Goal: Navigation & Orientation: Understand site structure

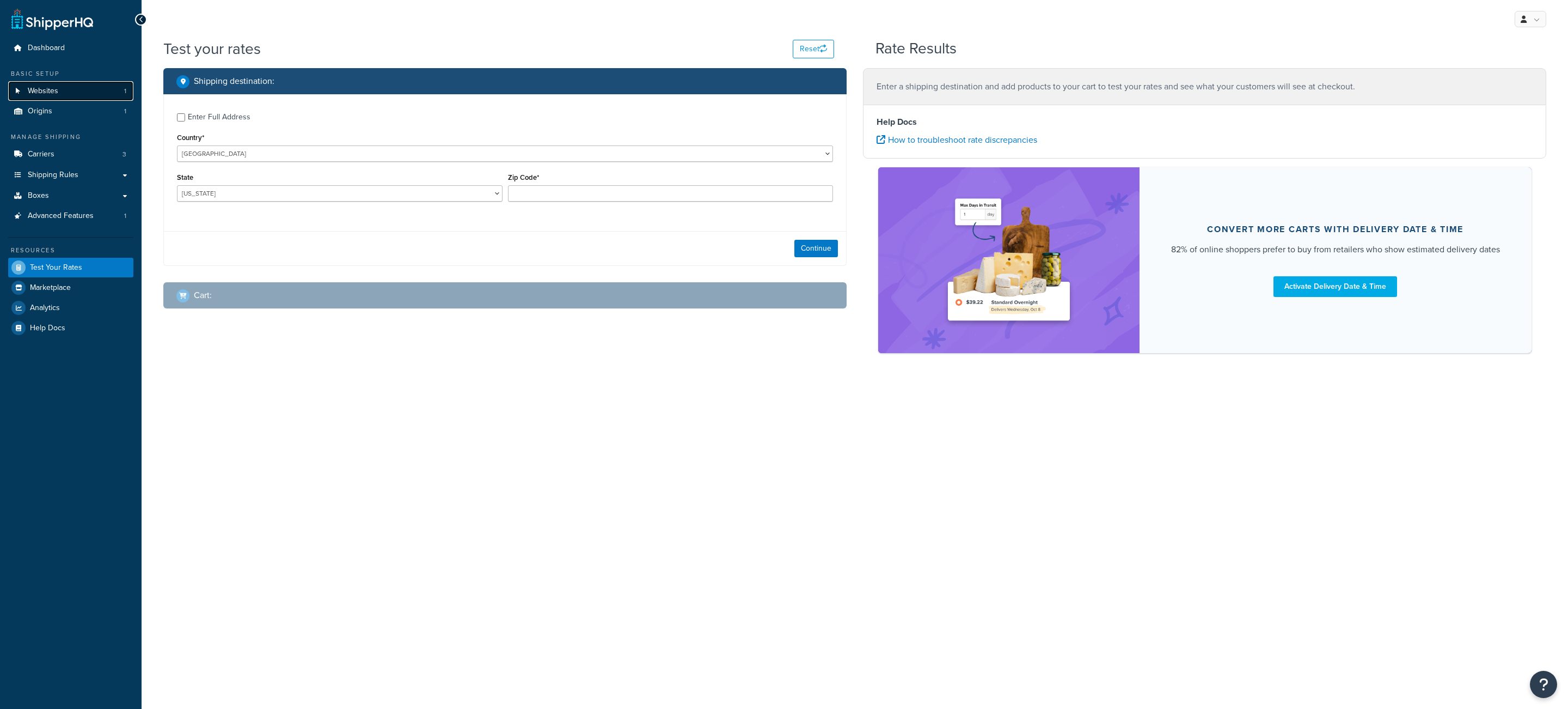
drag, startPoint x: 0, startPoint y: 0, endPoint x: 86, endPoint y: 88, distance: 123.0
click at [83, 88] on link "Websites 1" at bounding box center [71, 91] width 125 height 20
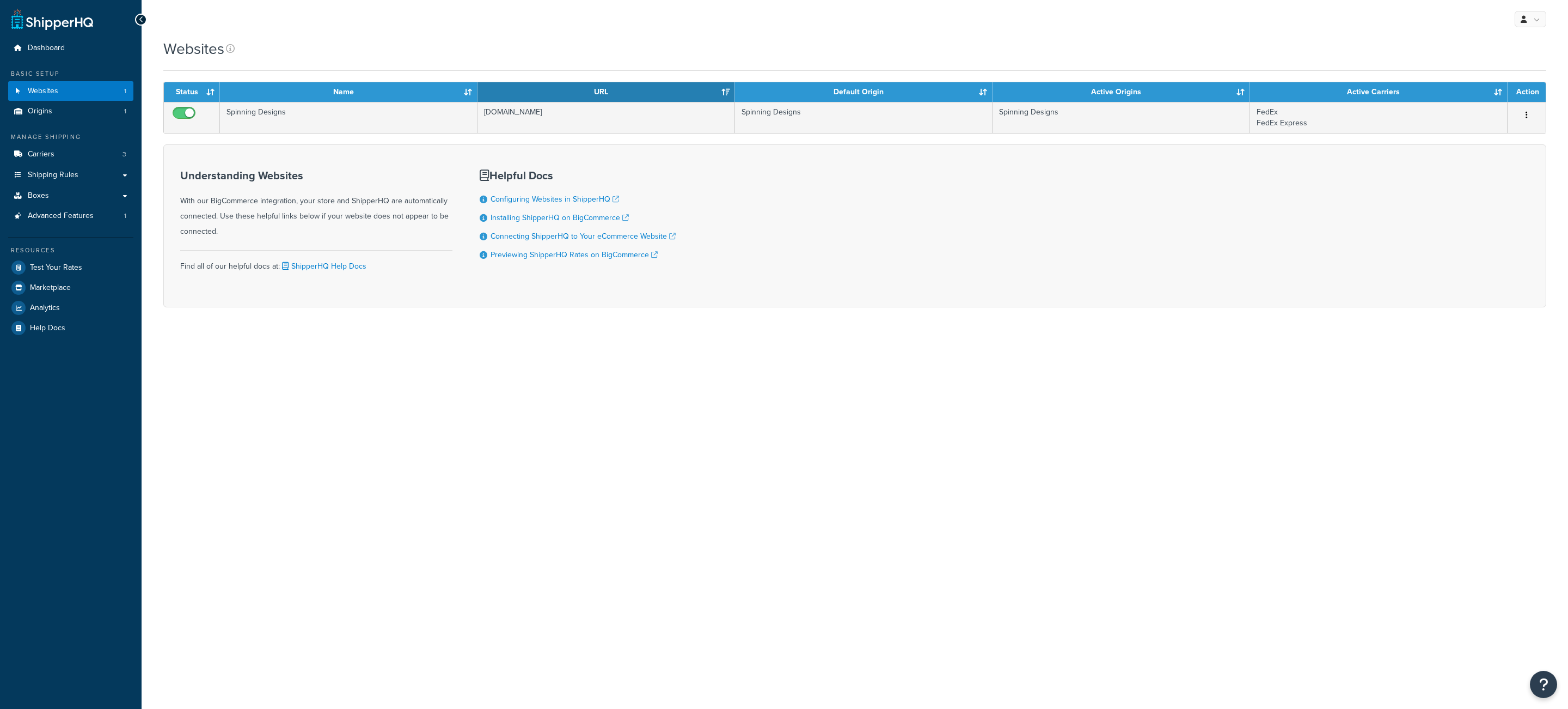
click at [502, 124] on td "www.spinningdesigns.com" at bounding box center [606, 117] width 257 height 31
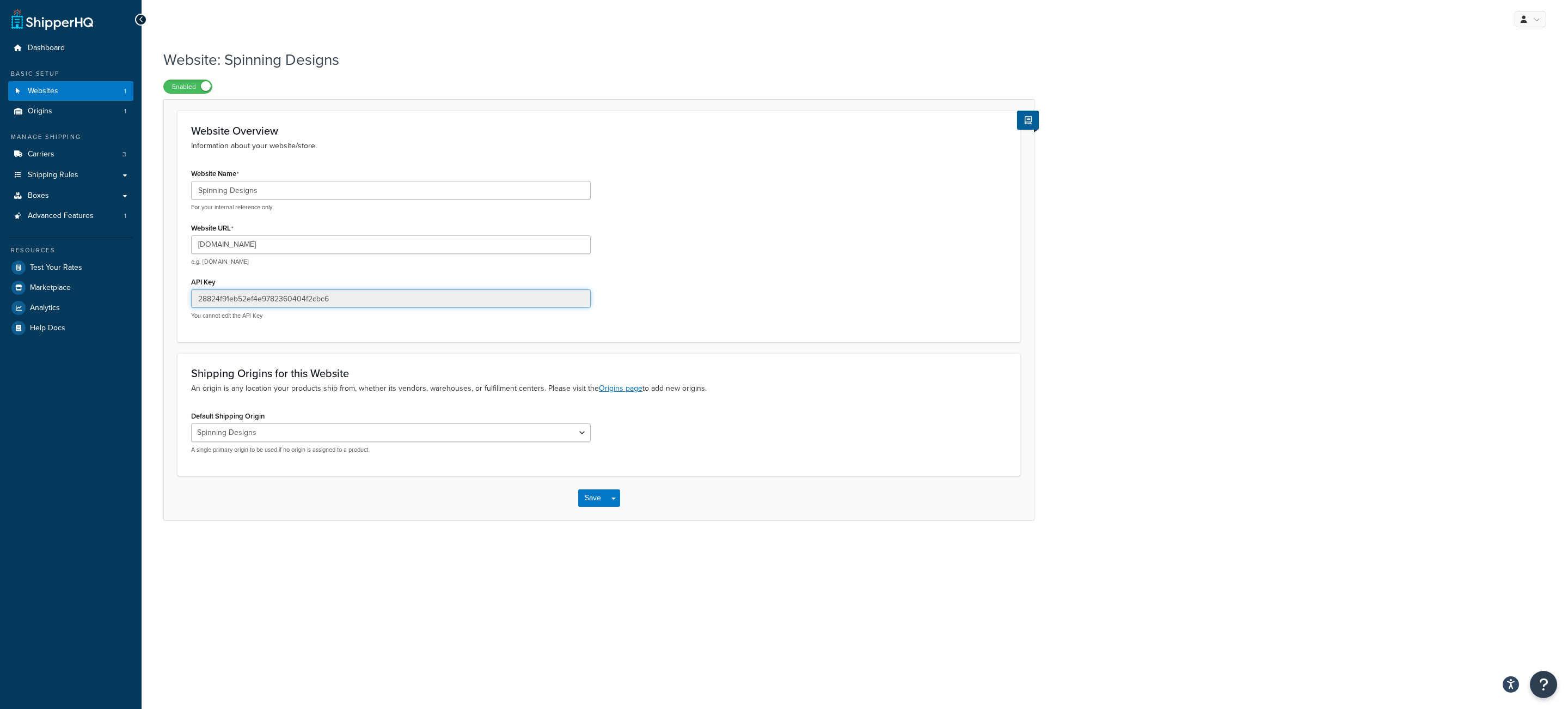
click at [462, 294] on input "28824f91eb52ef4e9782360404f2cbc6" at bounding box center [391, 298] width 400 height 18
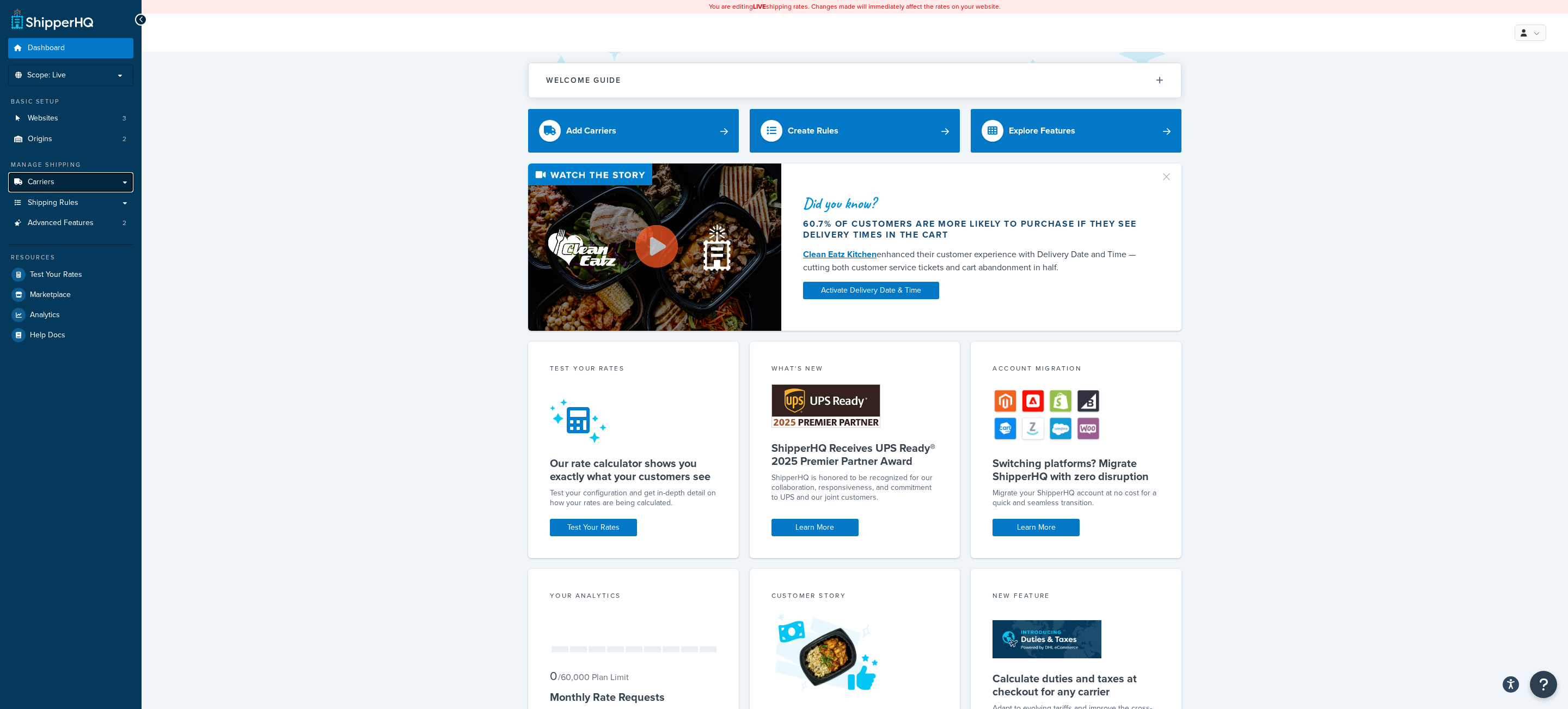
click at [81, 179] on link "Carriers" at bounding box center [71, 182] width 125 height 20
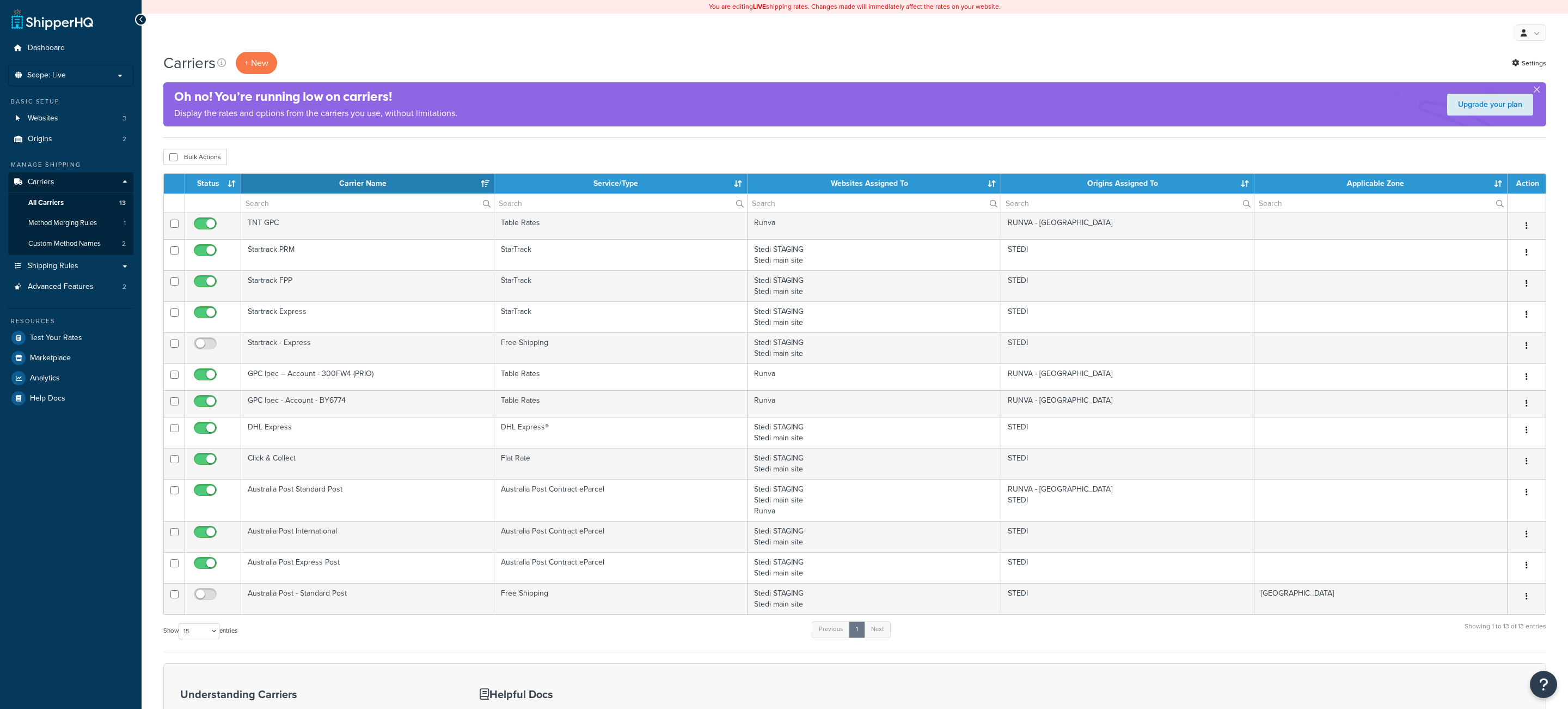
select select "15"
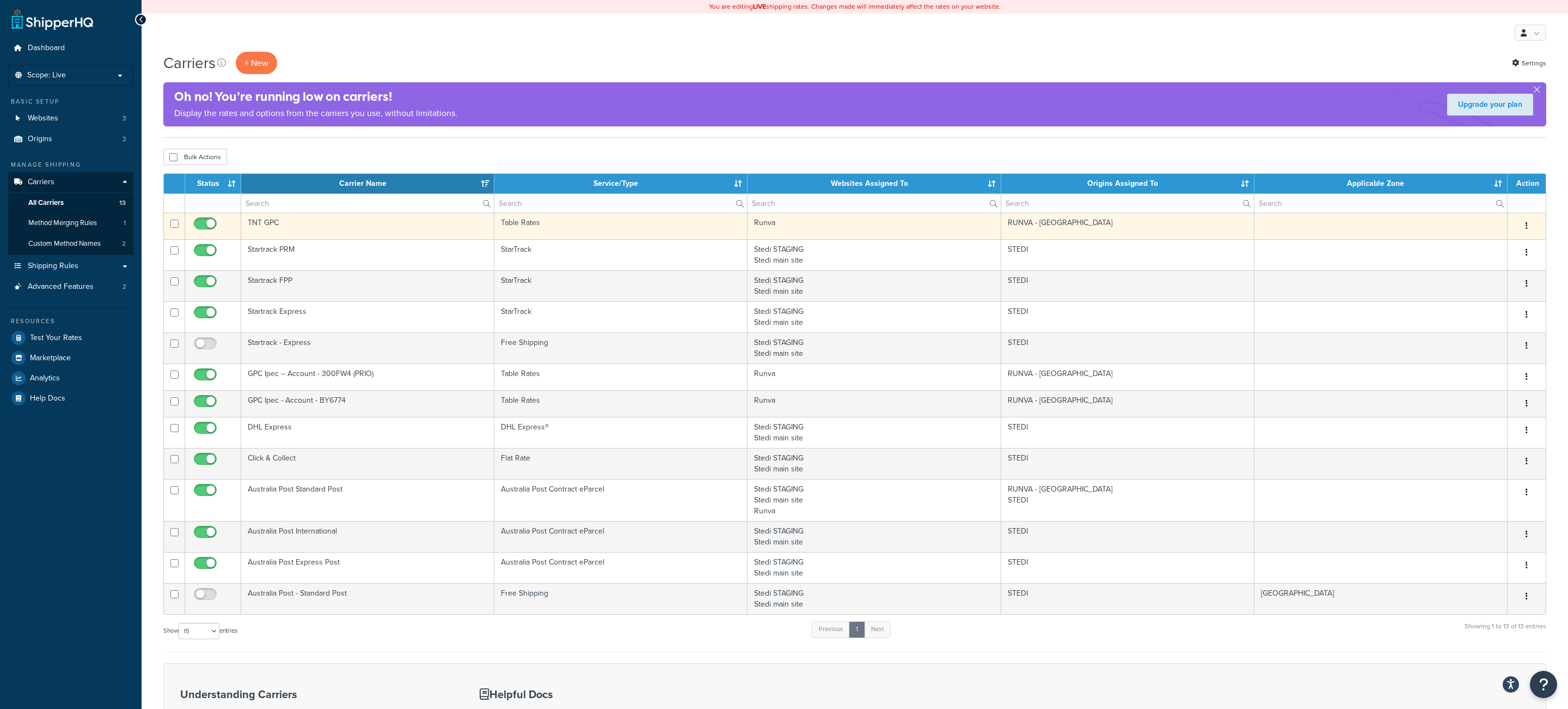
click at [332, 228] on td "TNT GPC" at bounding box center [368, 226] width 253 height 27
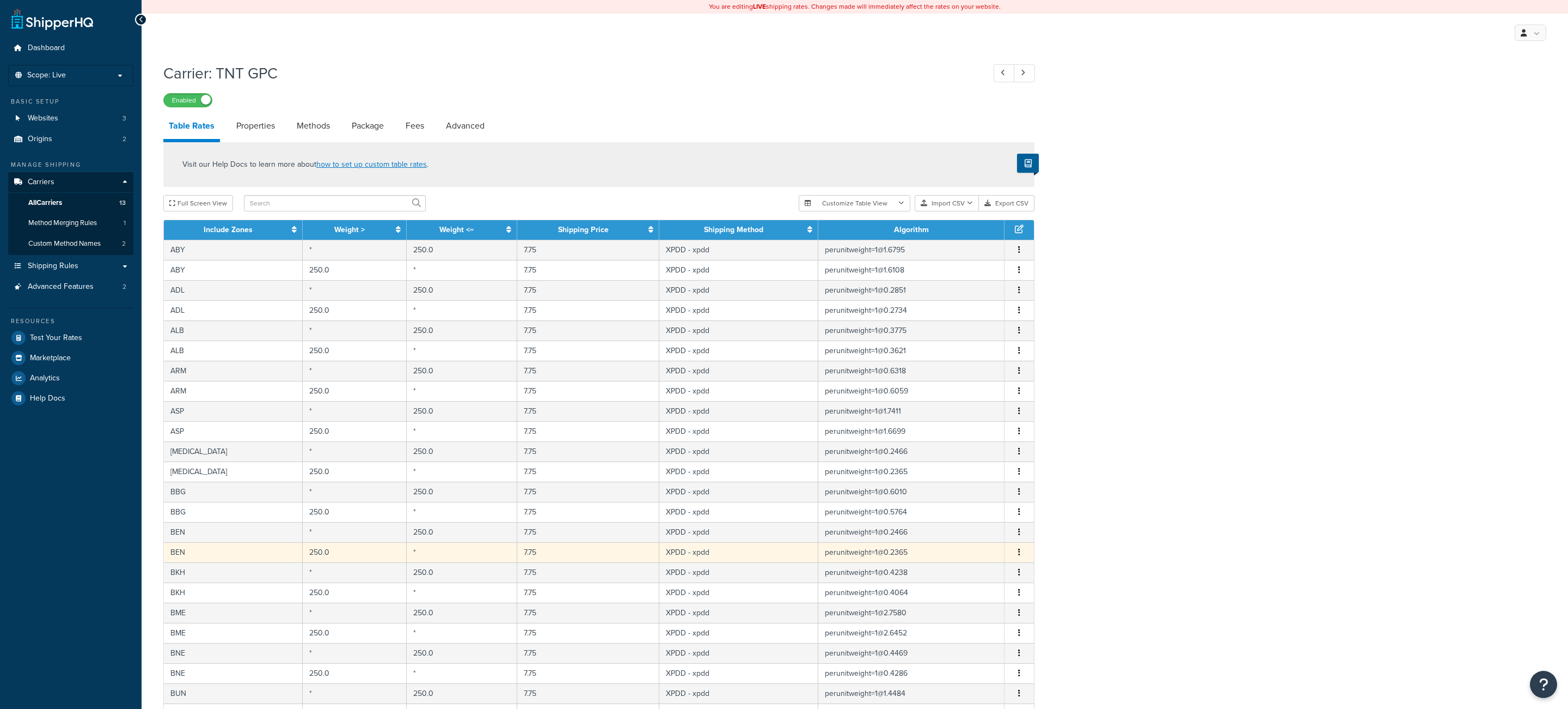
scroll to position [198, 0]
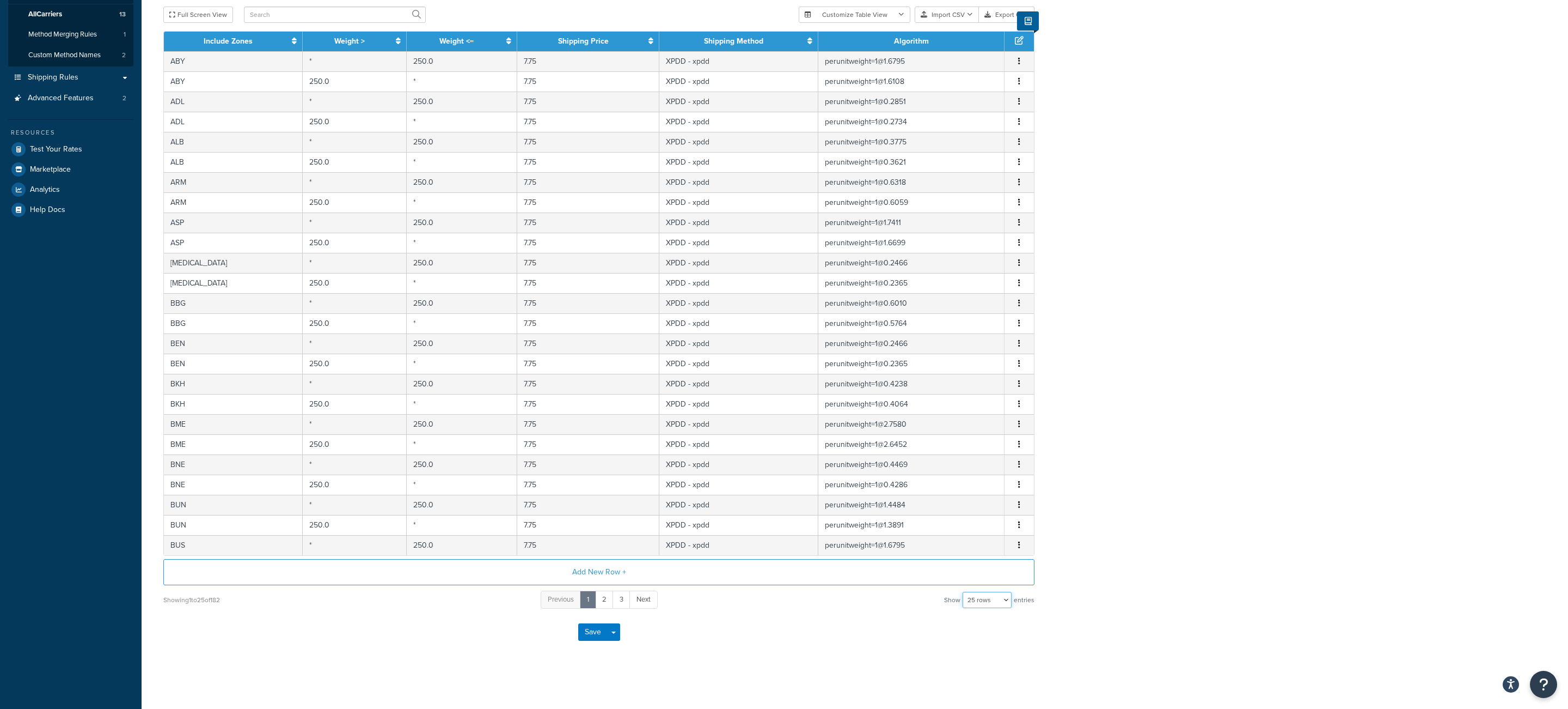
select select "1000"
click option "1000 rows" at bounding box center [0, 0] width 0 height 0
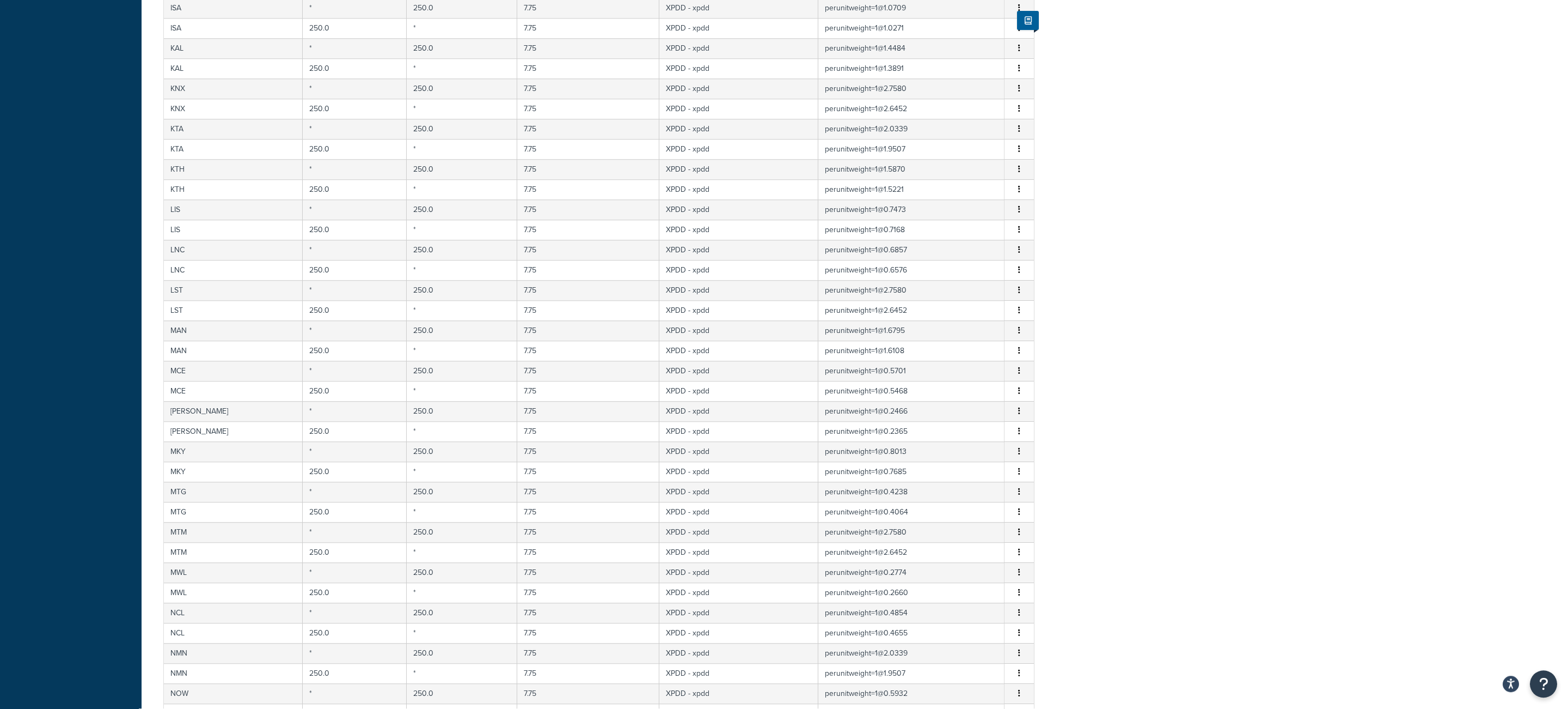
scroll to position [0, 0]
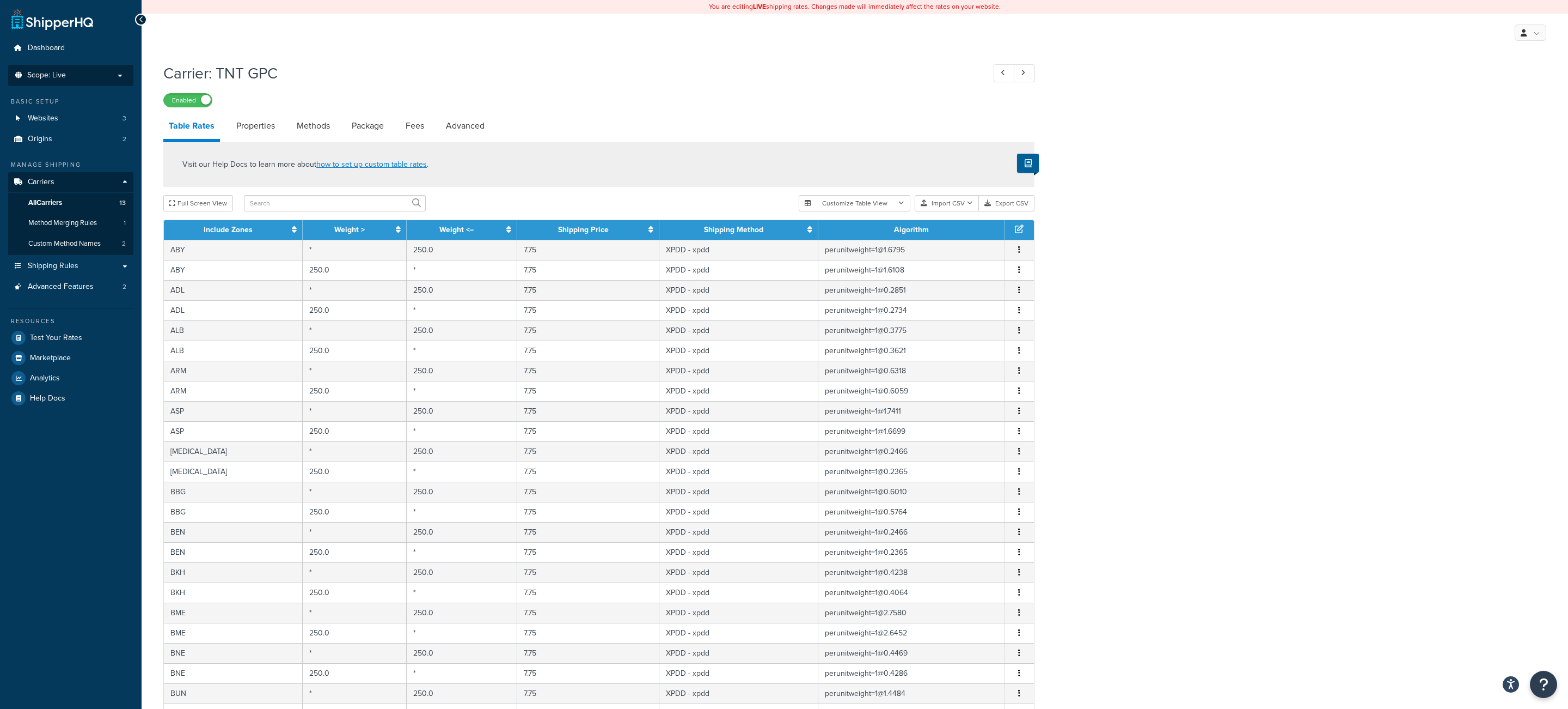
click at [116, 75] on p "Scope: Live" at bounding box center [71, 75] width 116 height 9
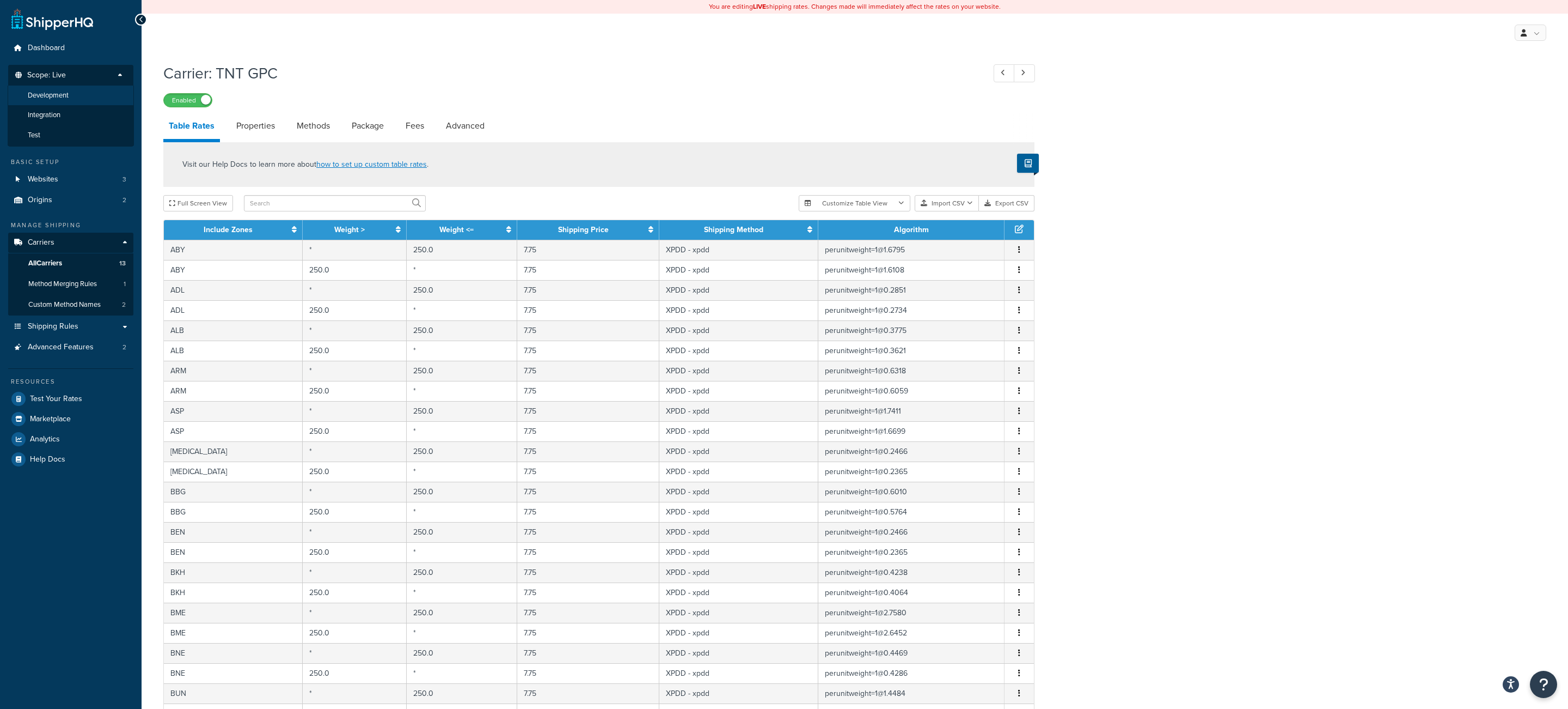
click at [91, 102] on li "Development" at bounding box center [71, 95] width 127 height 20
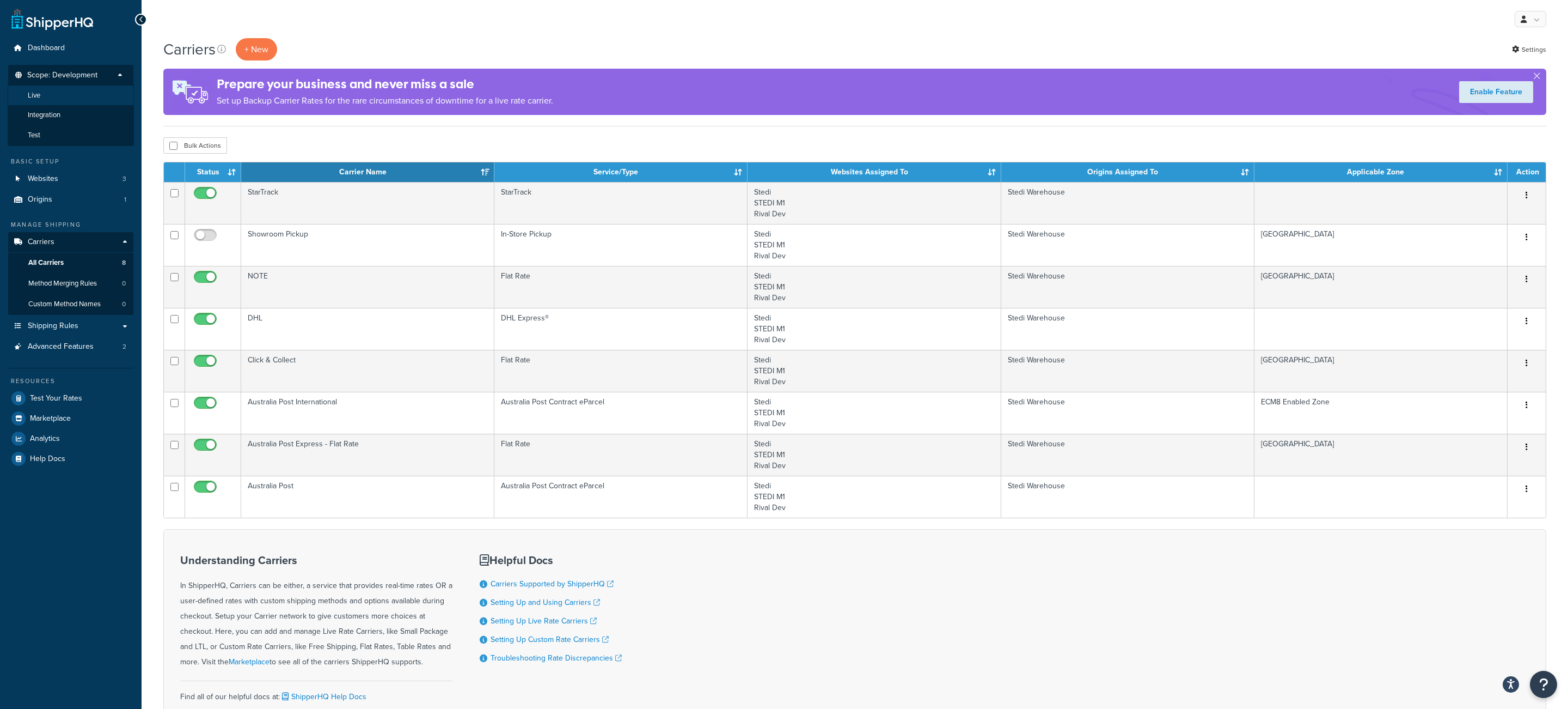
click at [83, 90] on li "Live" at bounding box center [71, 95] width 127 height 20
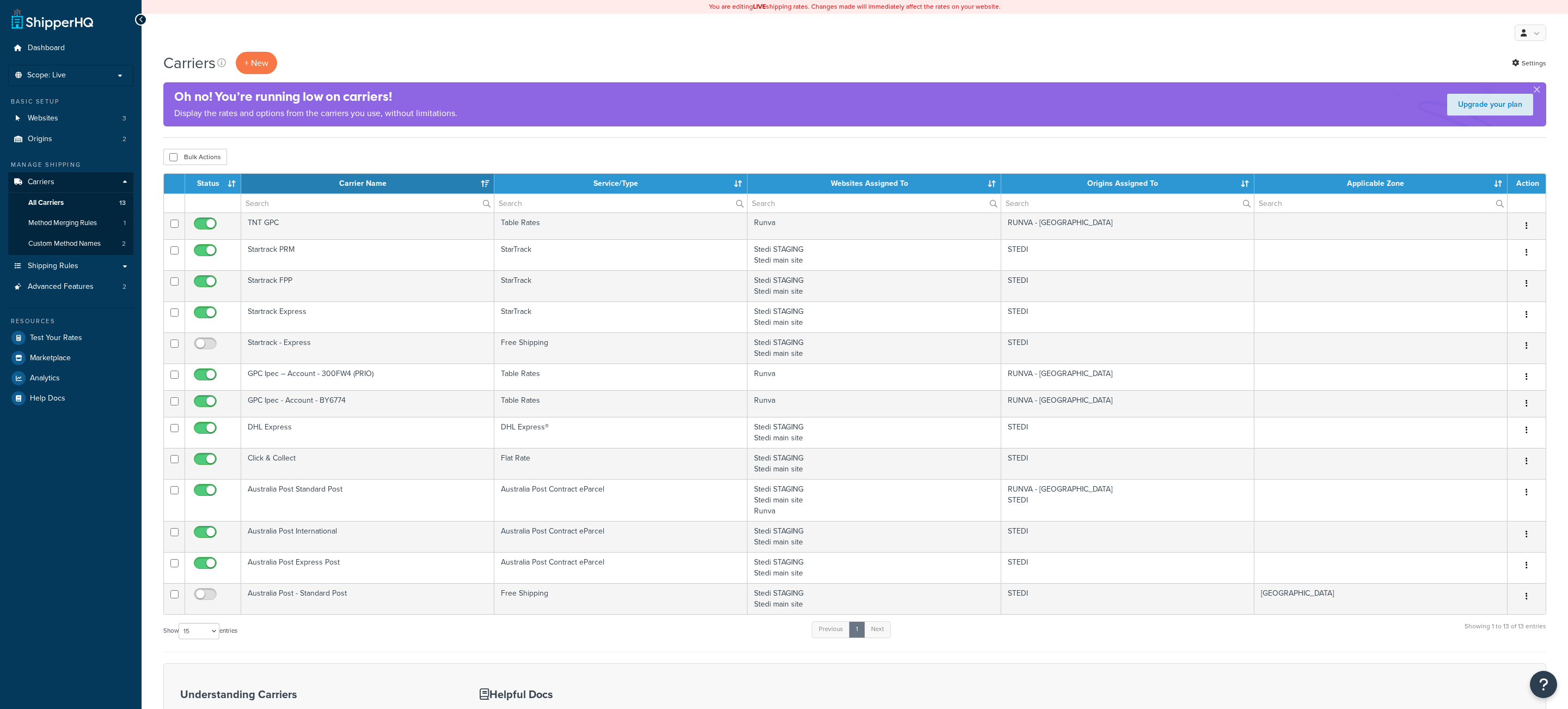
select select "15"
click at [88, 258] on link "Shipping Rules" at bounding box center [71, 266] width 125 height 20
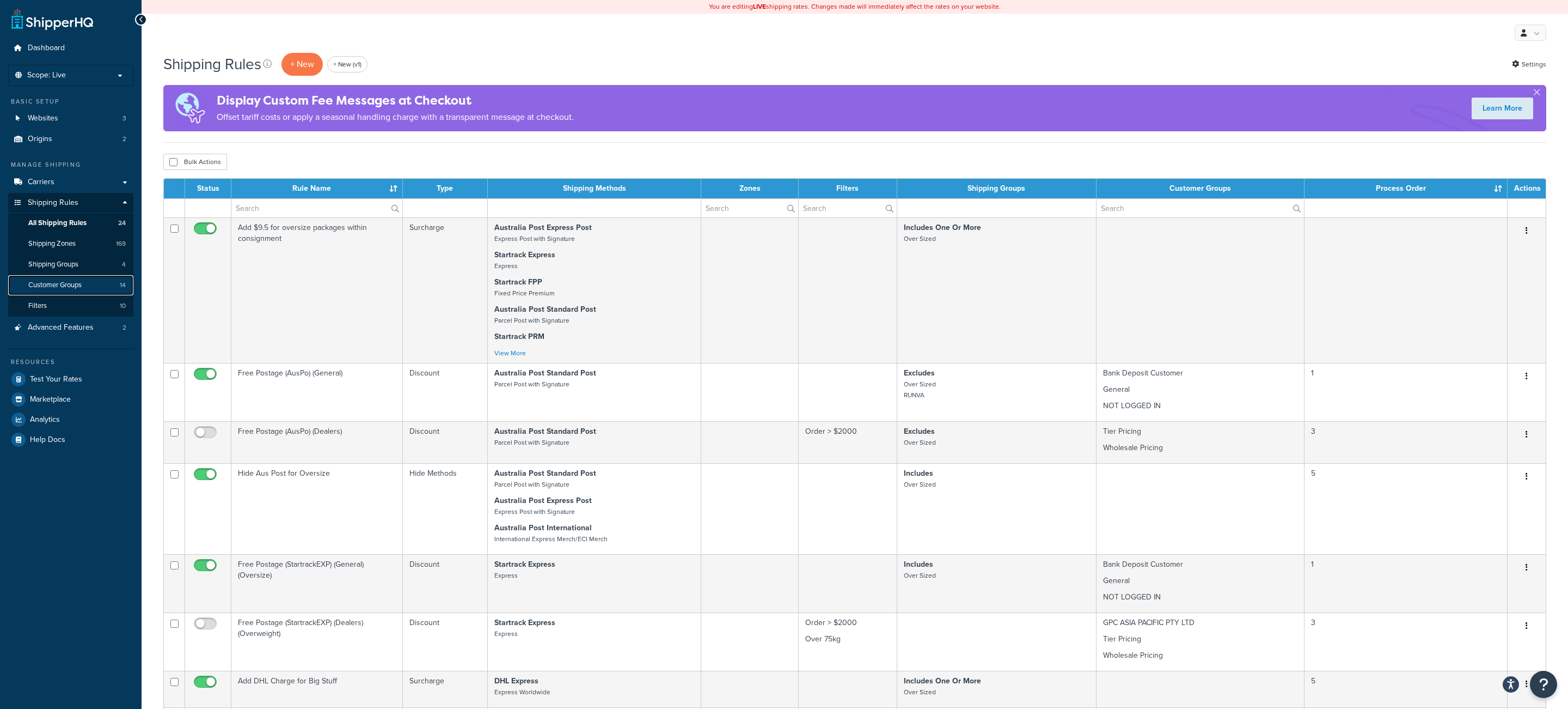
click at [93, 286] on link "Customer Groups 14" at bounding box center [71, 285] width 125 height 20
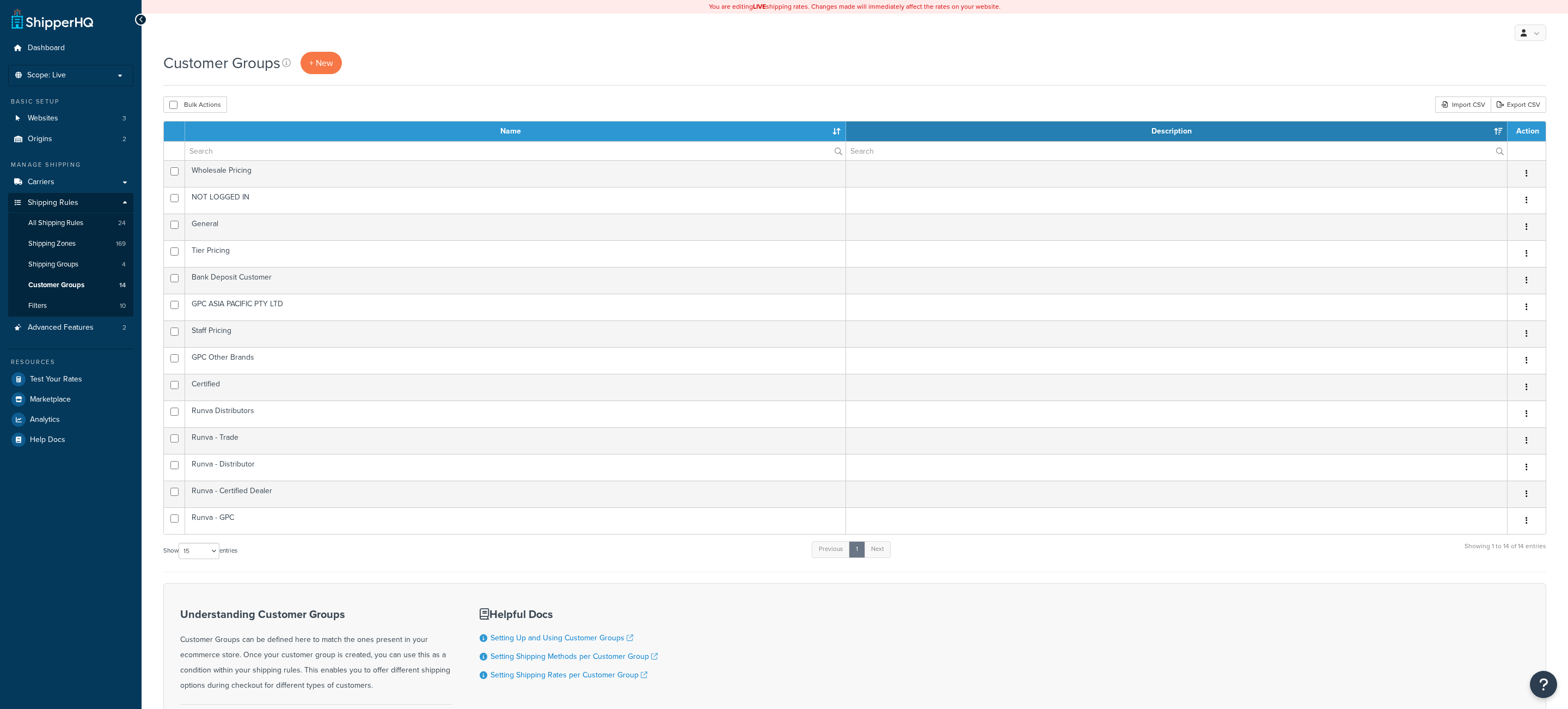
select select "15"
click at [121, 149] on link "Origins 2" at bounding box center [71, 139] width 125 height 20
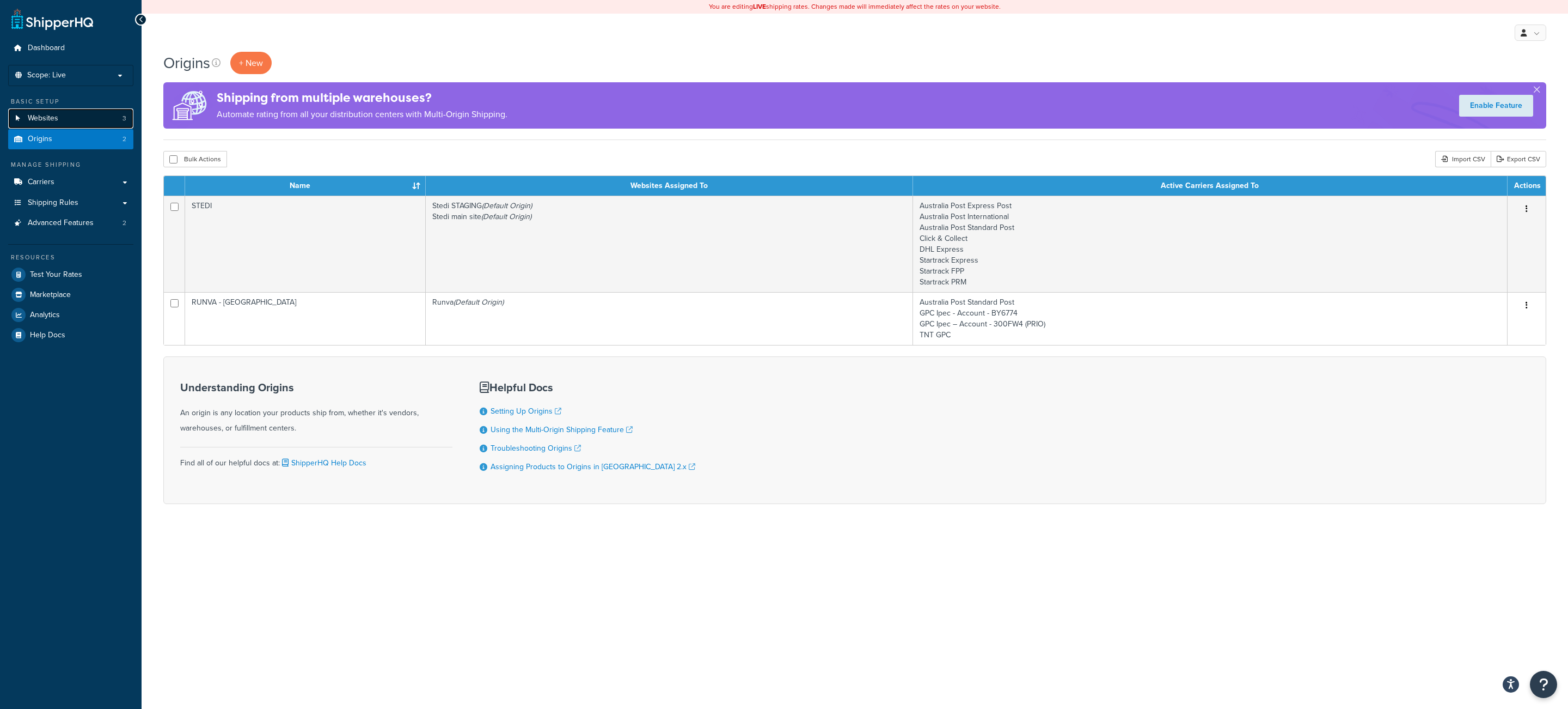
click at [114, 118] on link "Websites 3" at bounding box center [71, 118] width 125 height 20
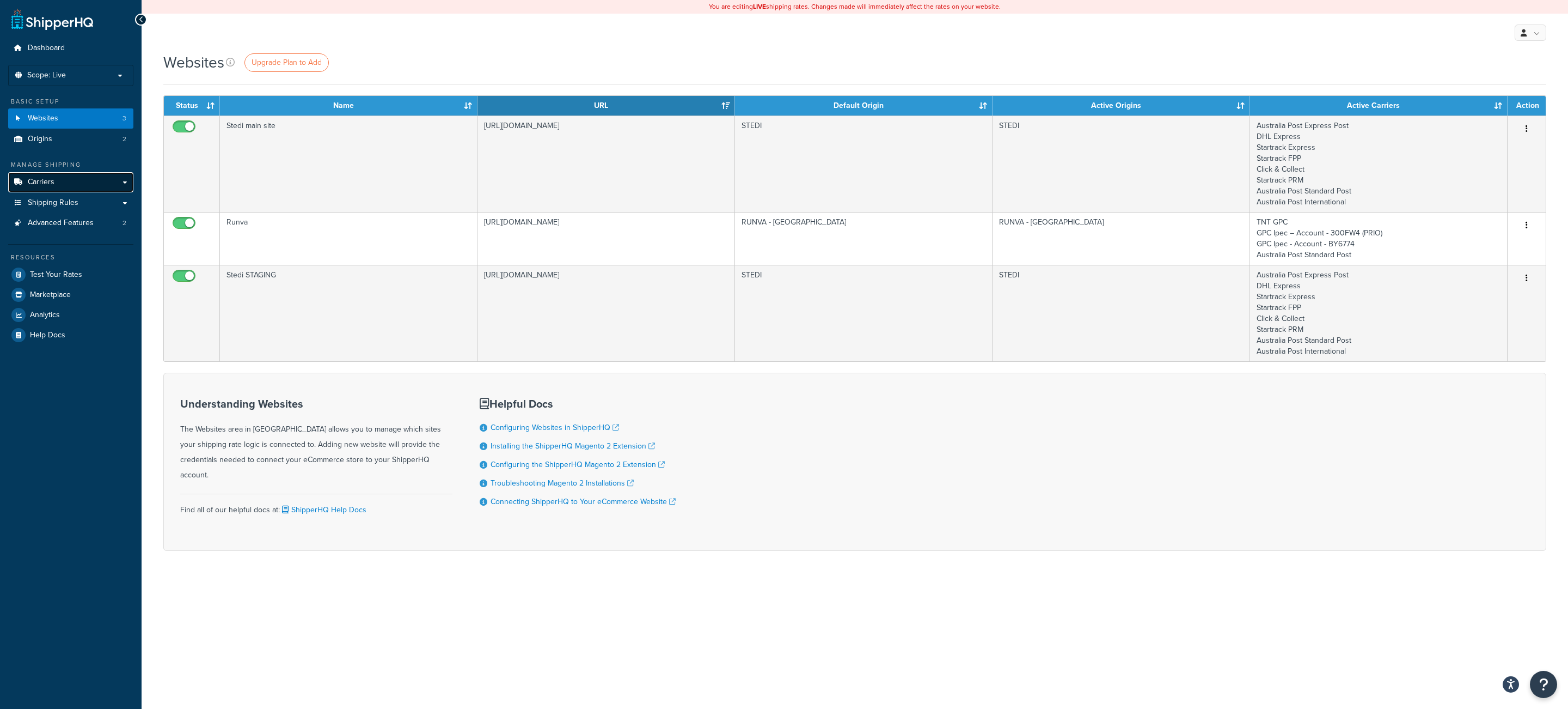
click at [88, 188] on link "Carriers" at bounding box center [71, 182] width 125 height 20
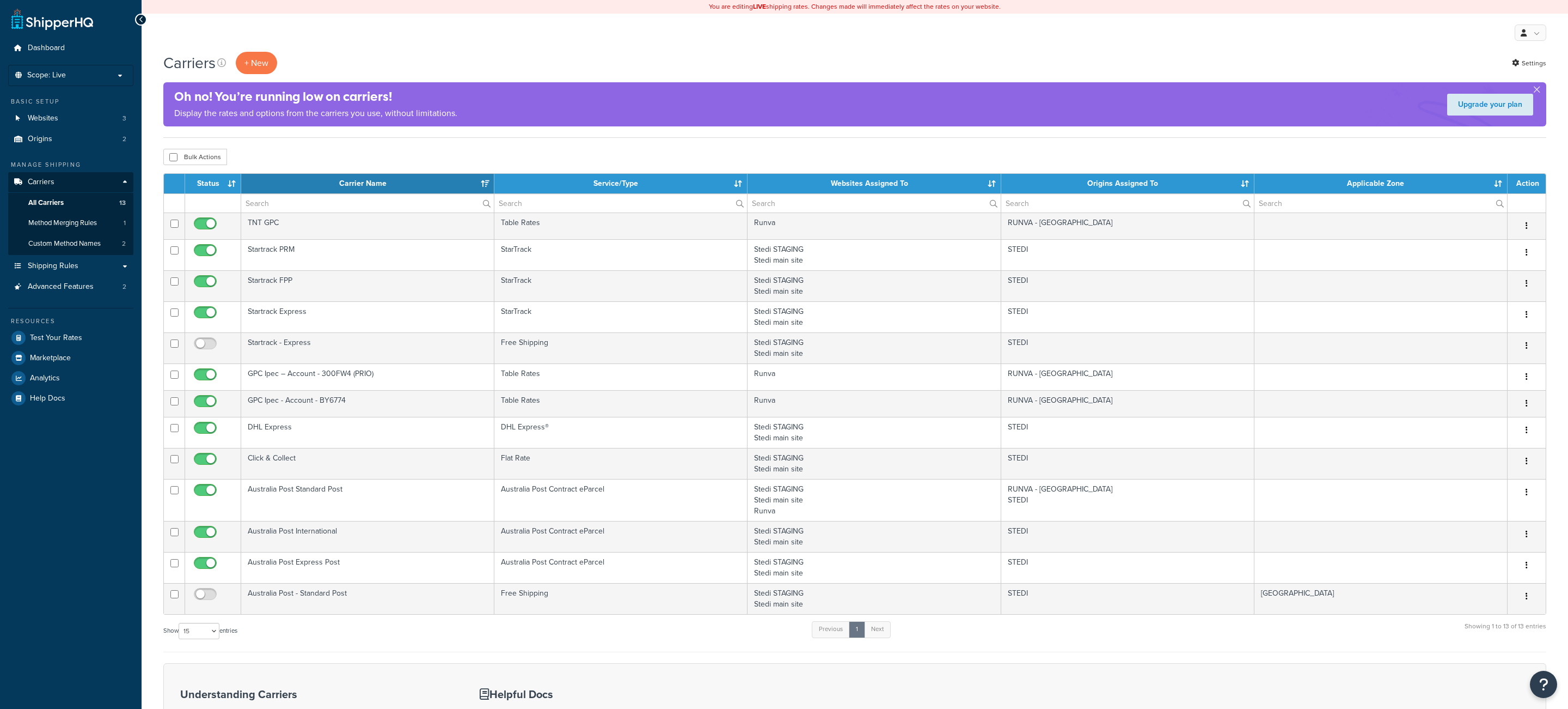
select select "15"
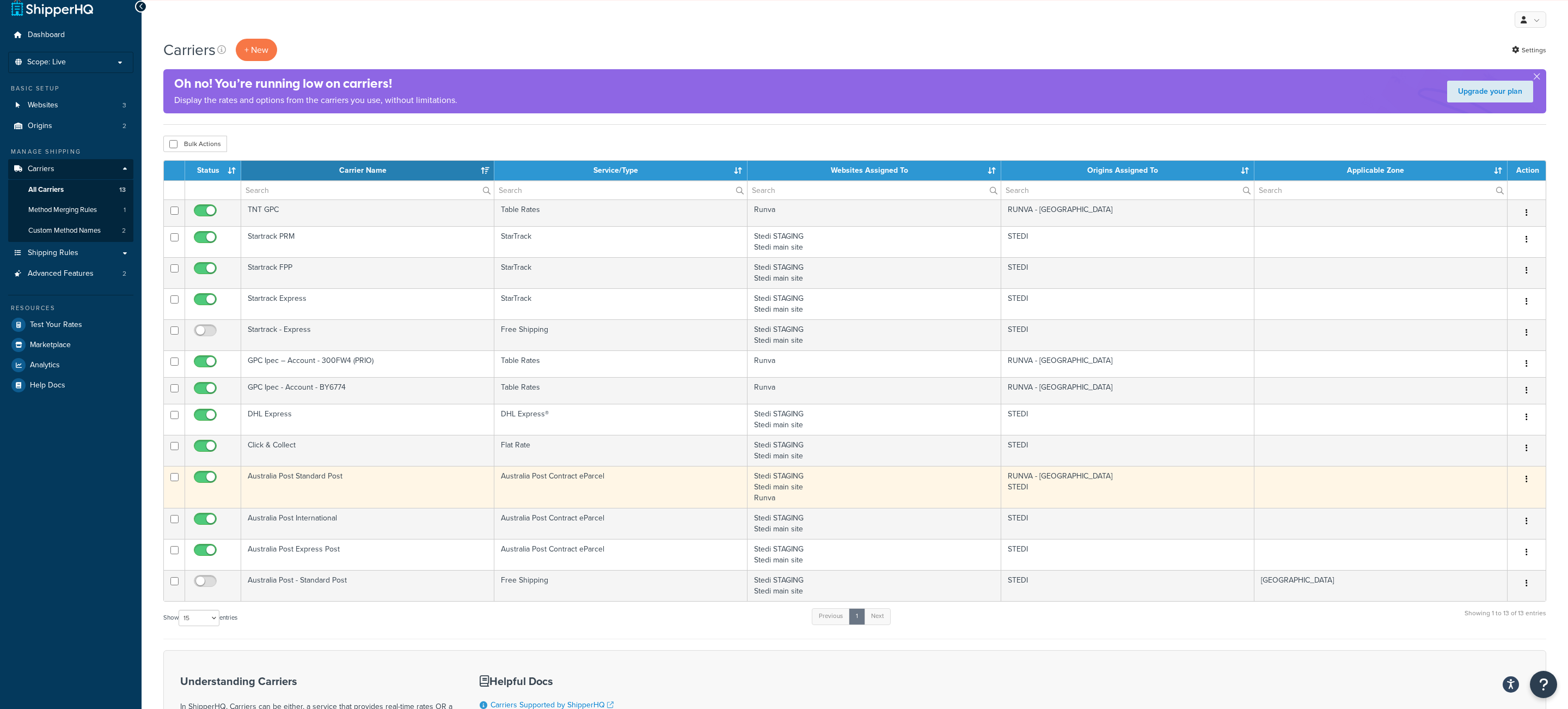
scroll to position [13, 0]
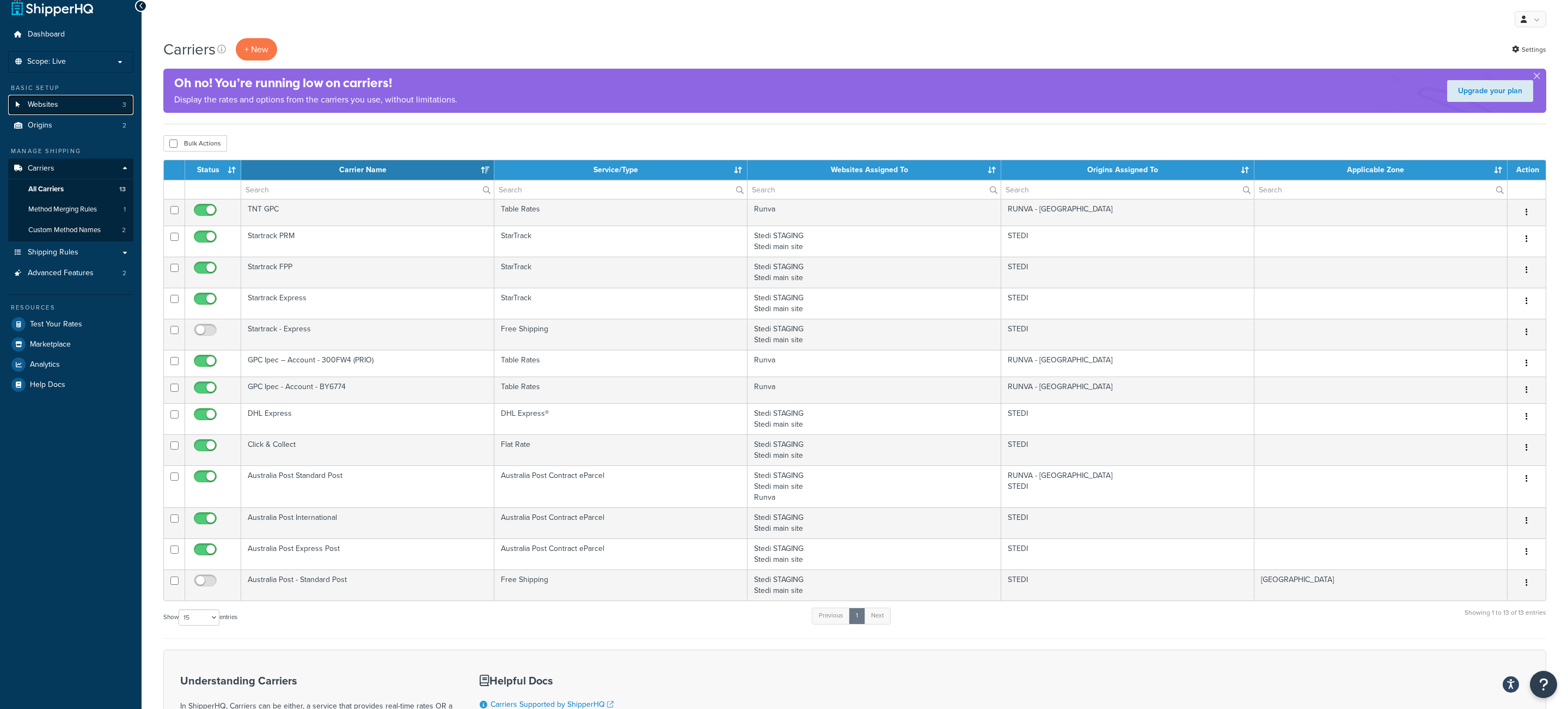
click at [102, 105] on link "Websites 3" at bounding box center [71, 105] width 125 height 20
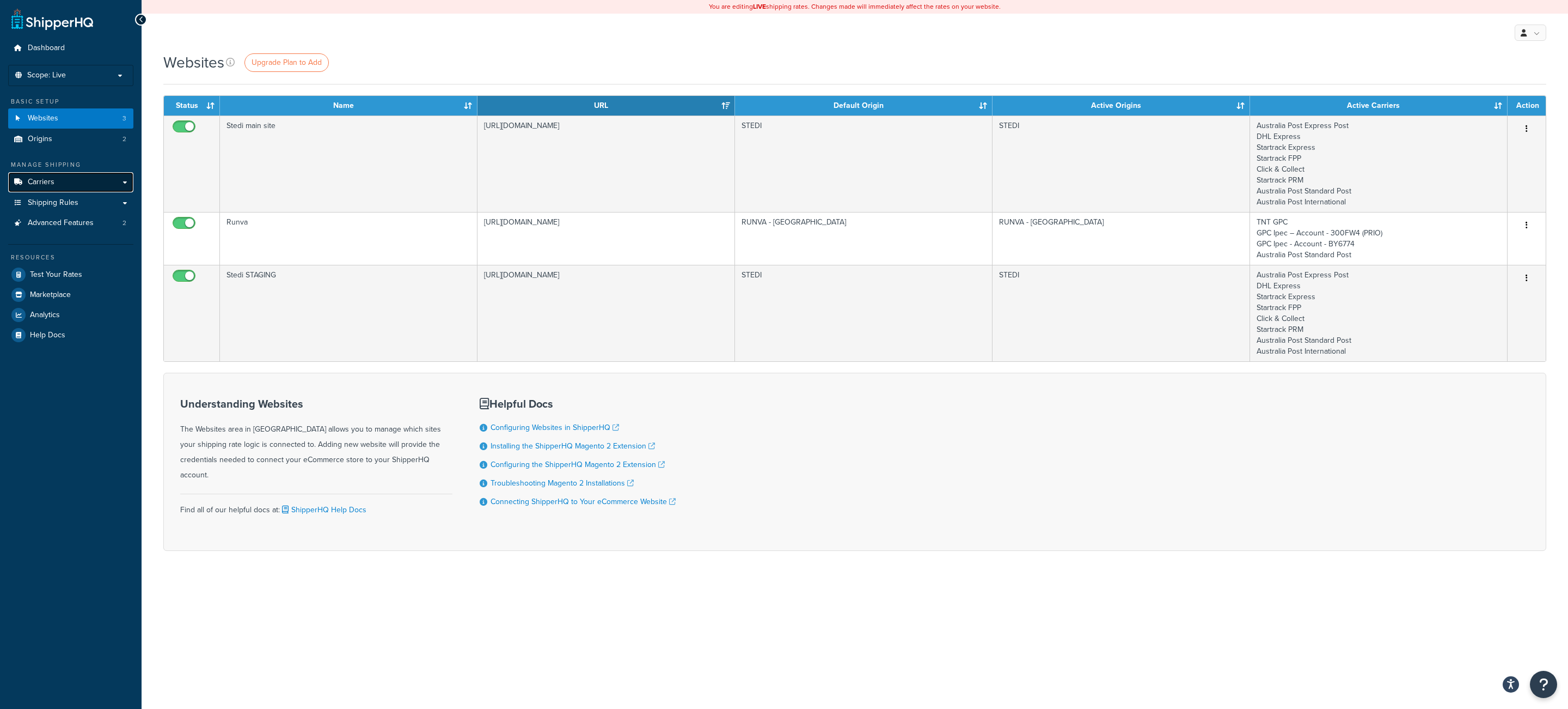
click at [96, 178] on link "Carriers" at bounding box center [71, 182] width 125 height 20
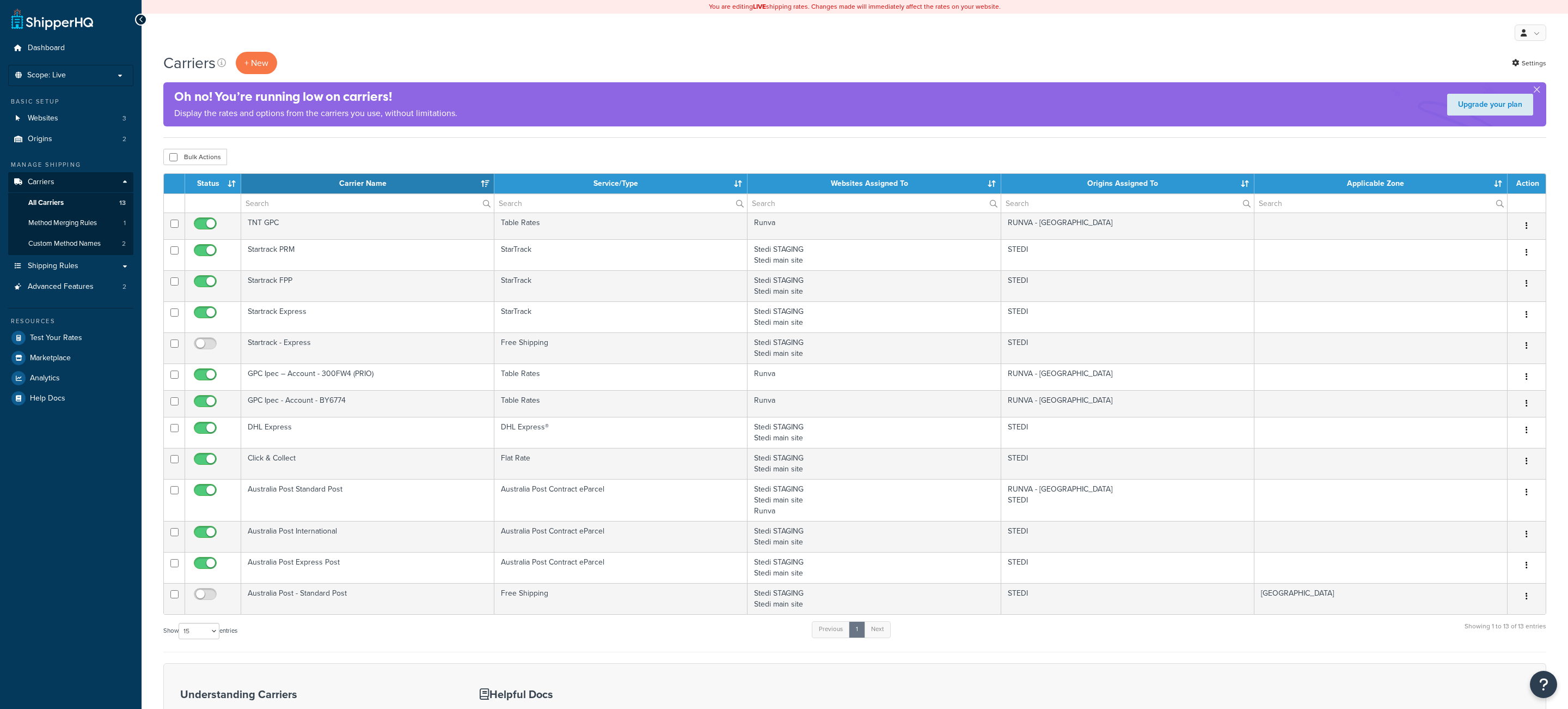
select select "15"
click at [119, 286] on link "Advanced Features 2" at bounding box center [71, 286] width 125 height 20
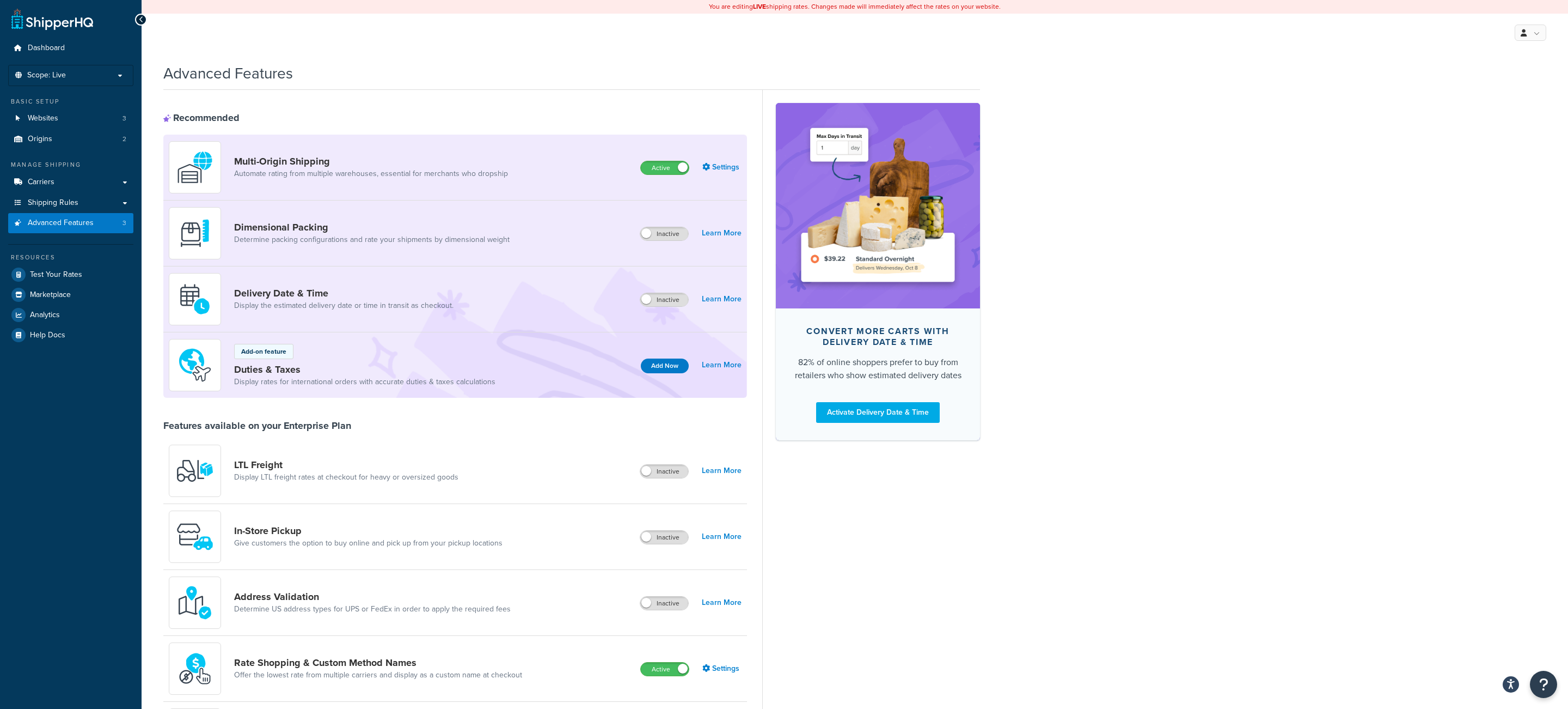
click at [669, 172] on label "Active" at bounding box center [665, 168] width 48 height 13
click at [94, 134] on link "Origins 2" at bounding box center [71, 139] width 125 height 20
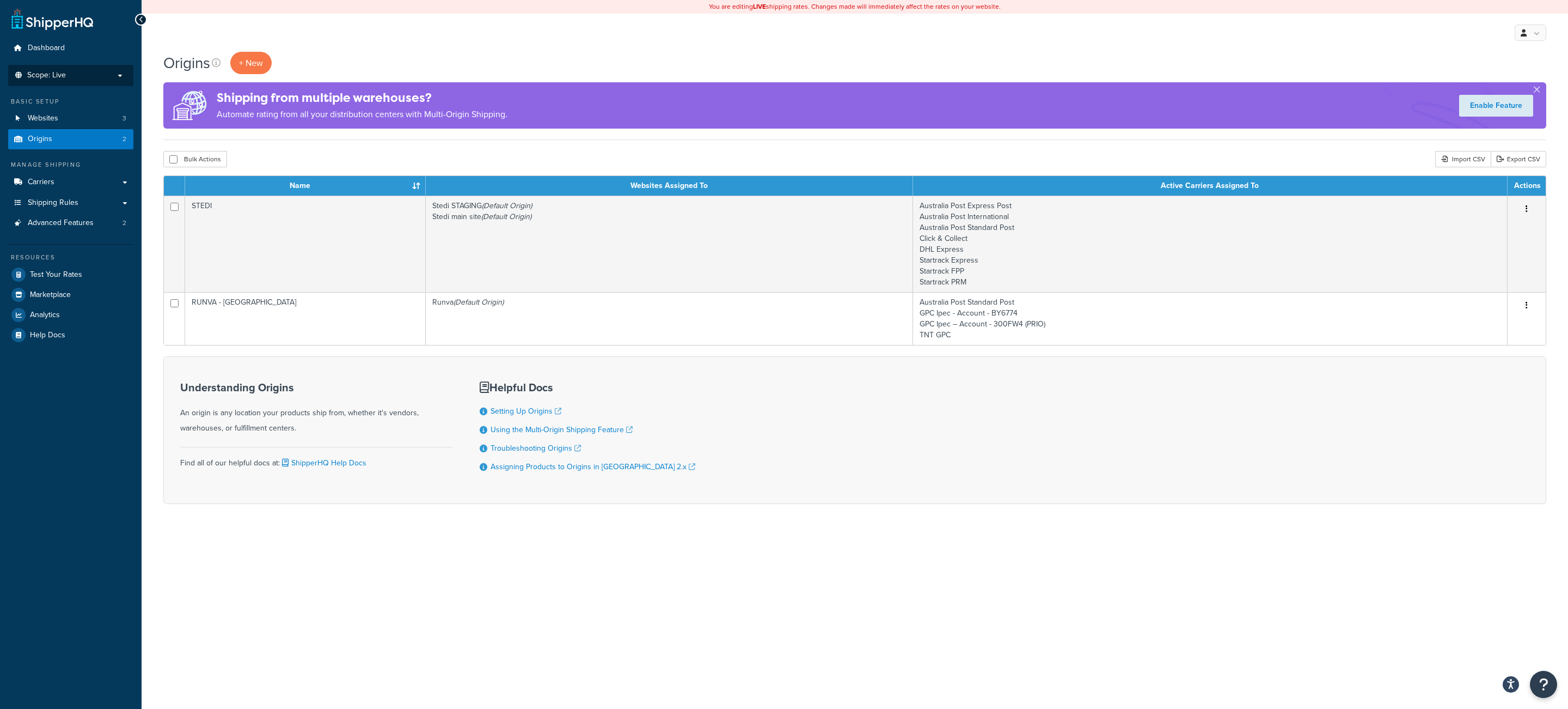
click at [117, 71] on p "Scope: Live" at bounding box center [71, 75] width 116 height 9
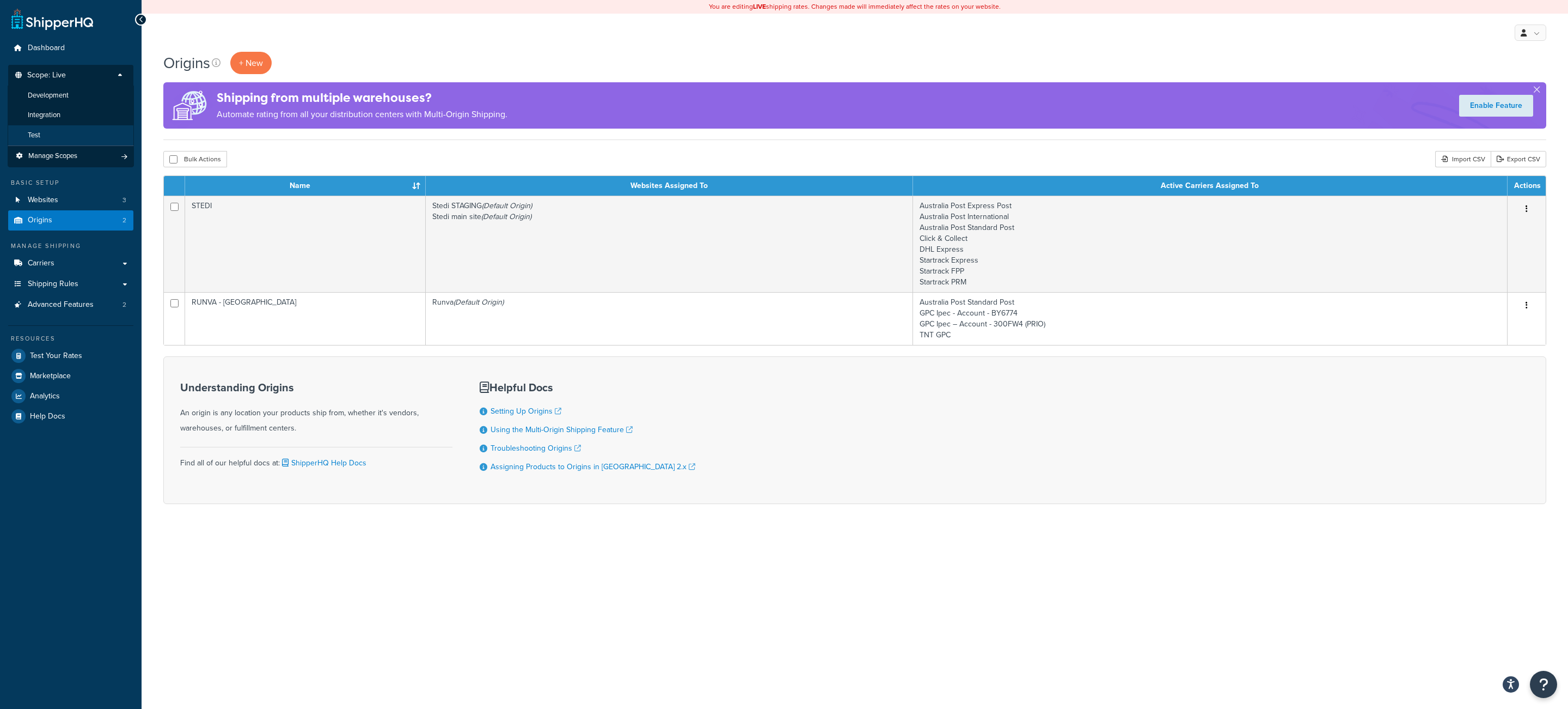
click at [91, 135] on li "Test" at bounding box center [71, 135] width 127 height 20
